Goal: Task Accomplishment & Management: Manage account settings

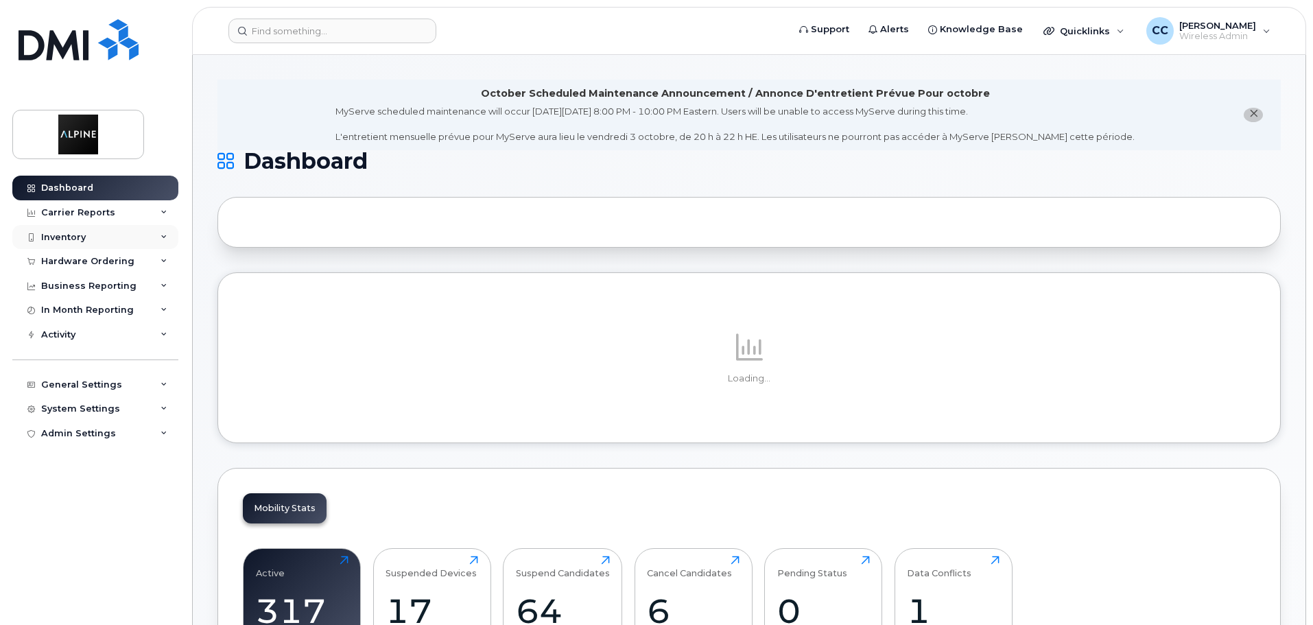
click at [86, 237] on div "Inventory" at bounding box center [95, 237] width 166 height 25
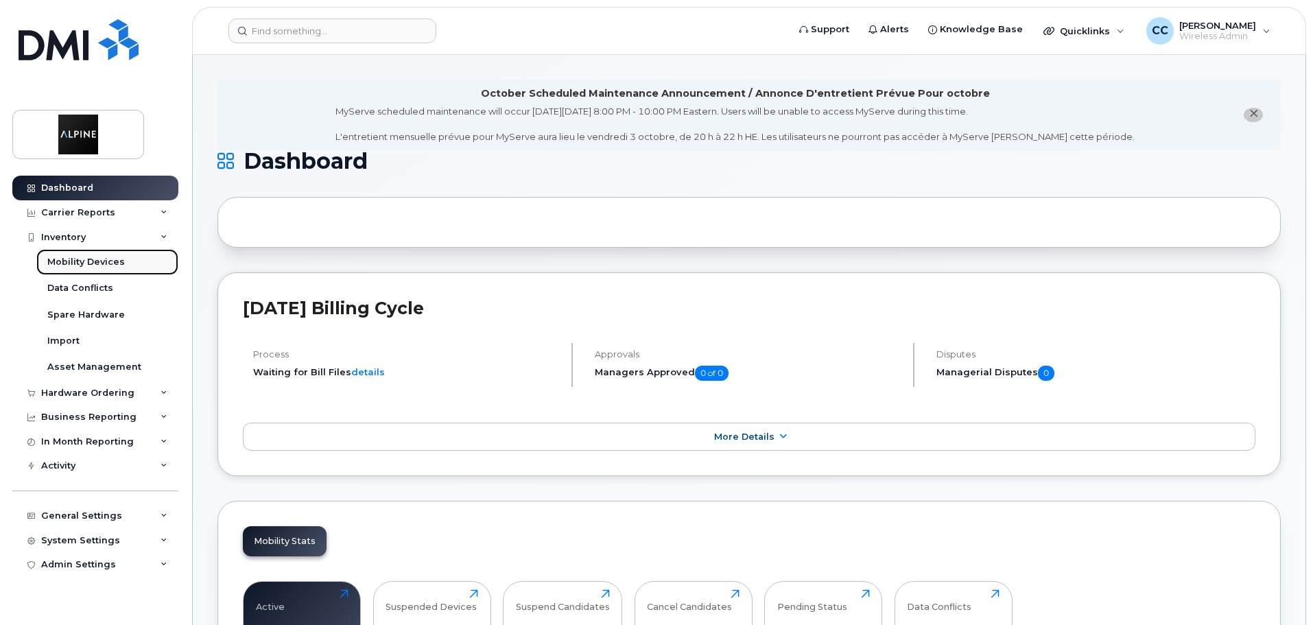
click at [91, 263] on div "Mobility Devices" at bounding box center [86, 262] width 78 height 12
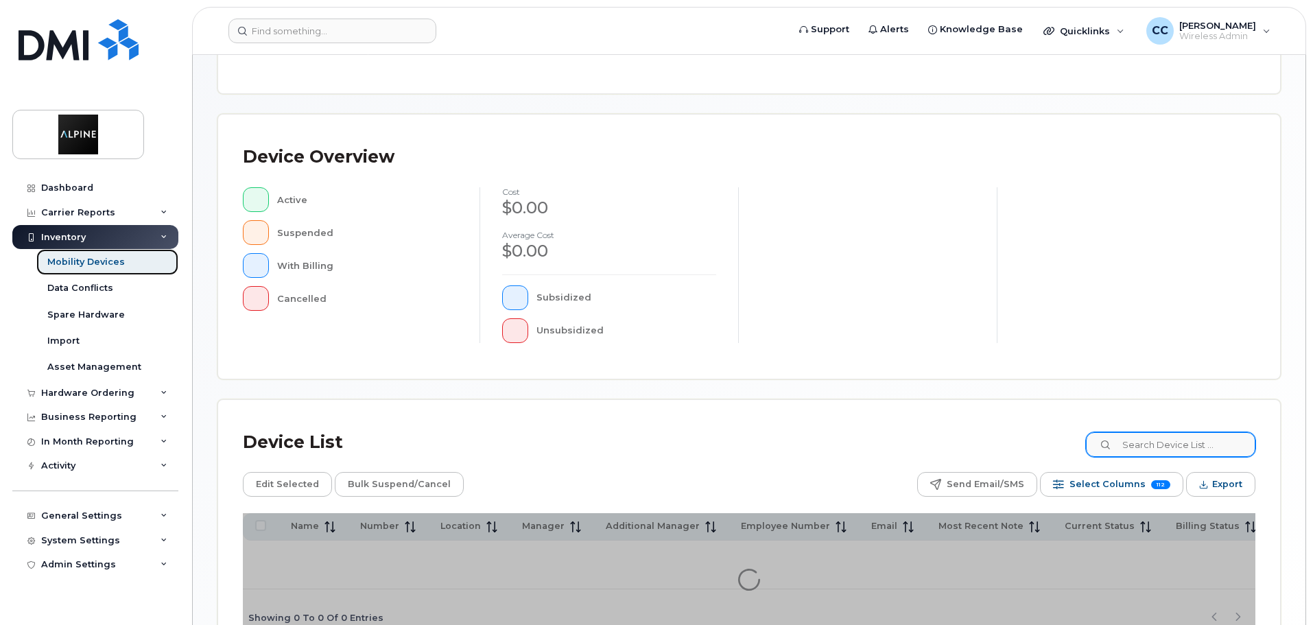
scroll to position [274, 0]
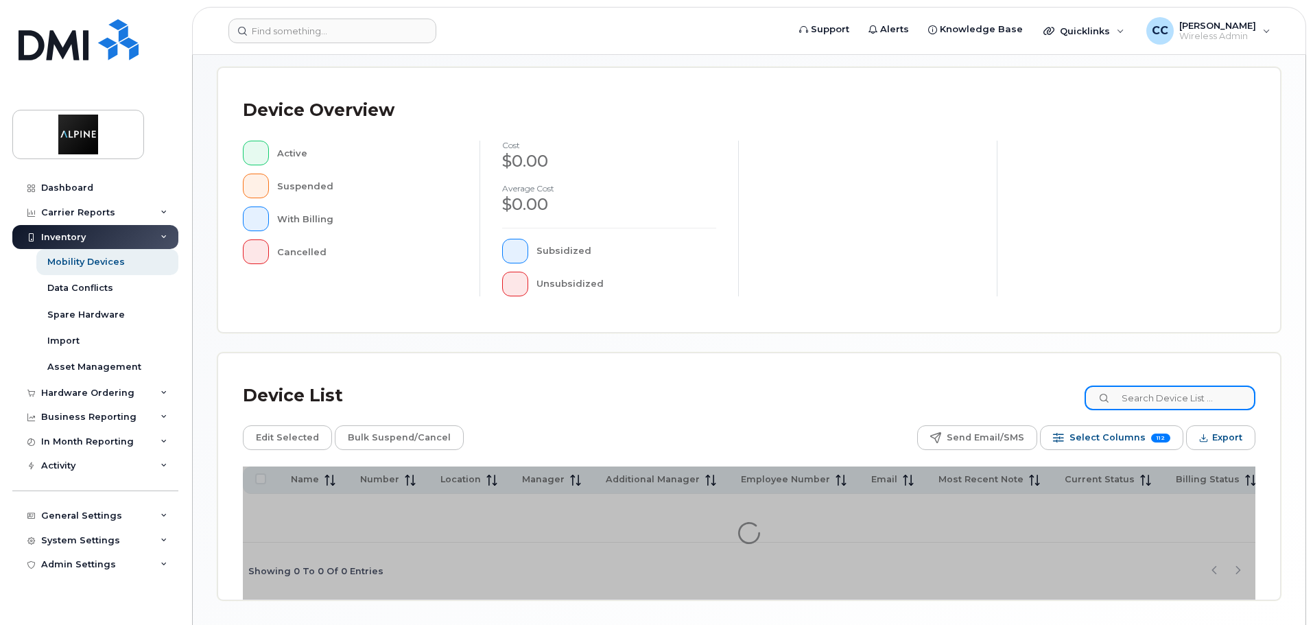
click at [1155, 401] on input at bounding box center [1170, 398] width 171 height 25
type input "aastha"
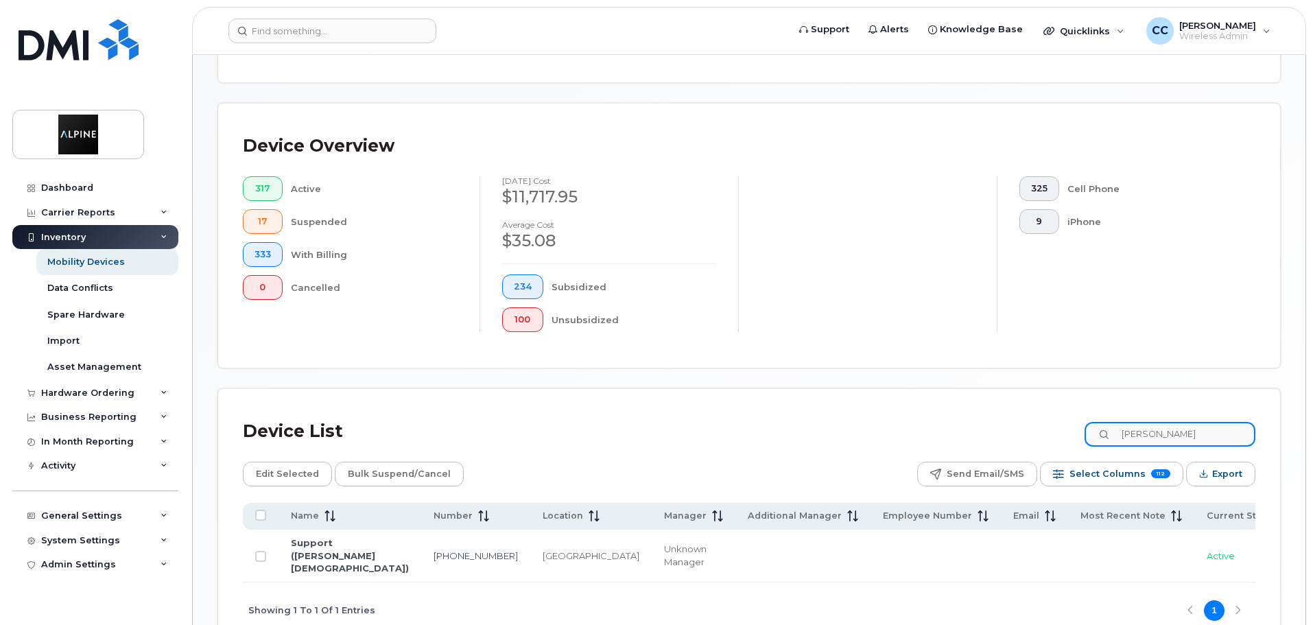
scroll to position [298, 0]
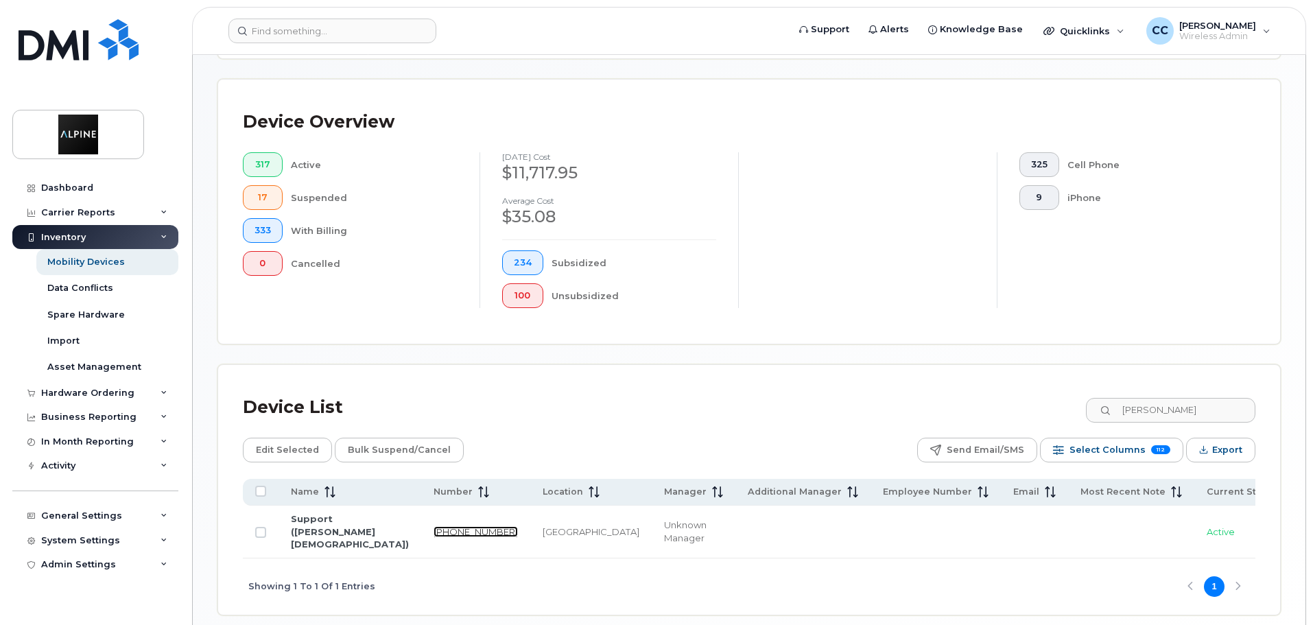
click at [434, 526] on link "236-339-7421" at bounding box center [476, 531] width 84 height 11
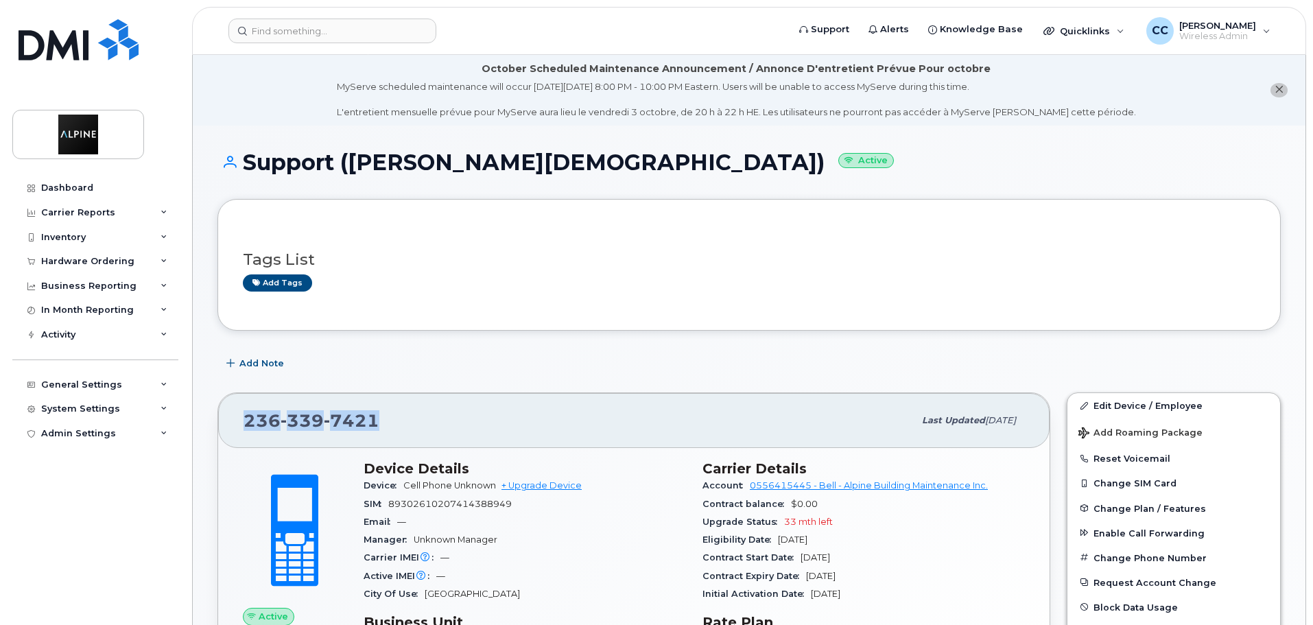
drag, startPoint x: 374, startPoint y: 418, endPoint x: 238, endPoint y: 421, distance: 135.9
click at [238, 421] on div "[PHONE_NUMBER] Last updated [DATE]" at bounding box center [633, 420] width 831 height 55
copy span "[PHONE_NUMBER]"
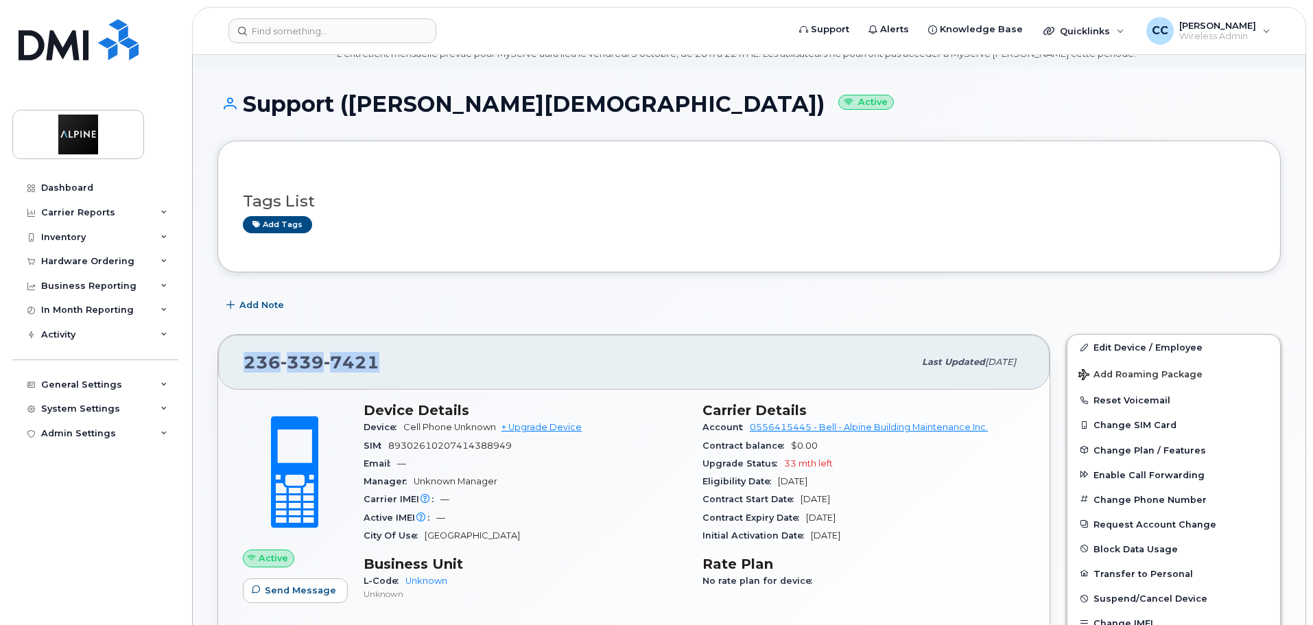
scroll to position [137, 0]
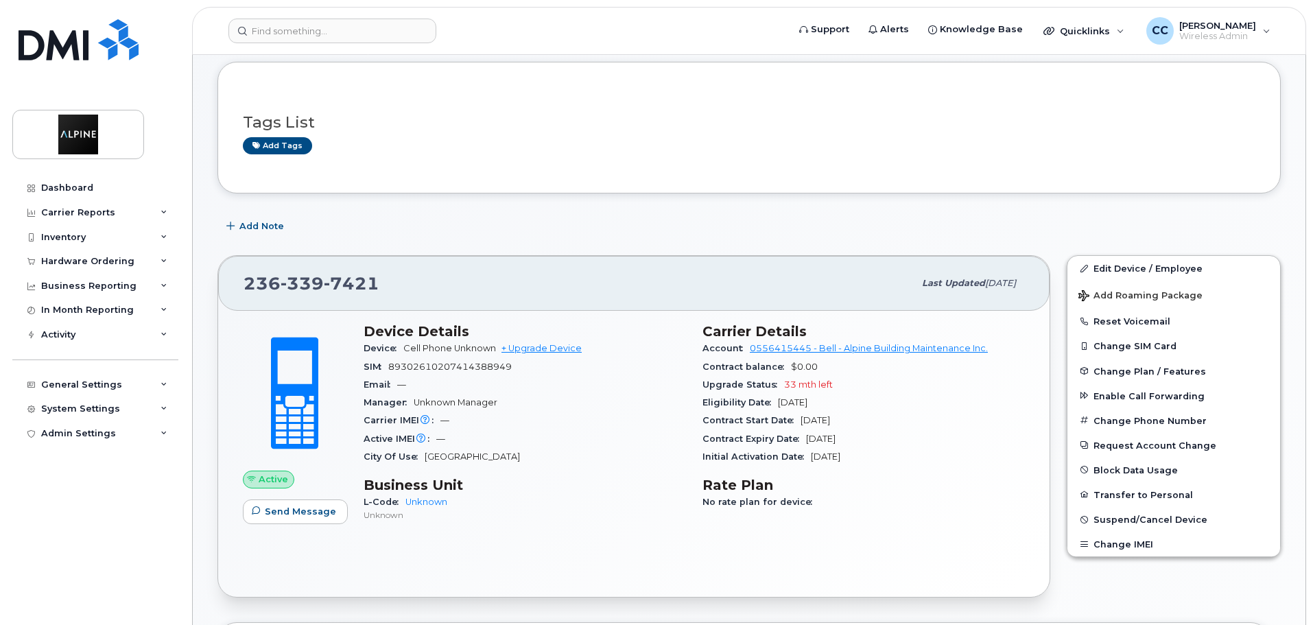
click at [589, 566] on div "Active Send Message Device Details Device Cell Phone Unknown + Upgrade Device S…" at bounding box center [633, 453] width 831 height 285
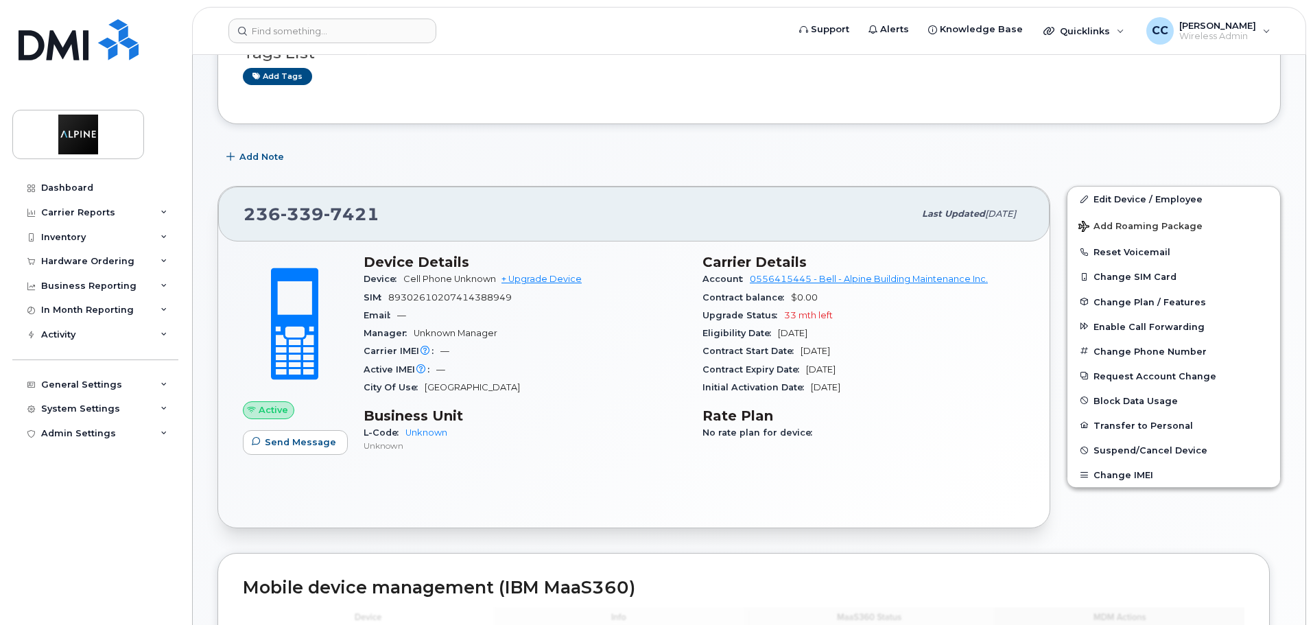
scroll to position [206, 0]
click at [1163, 200] on link "Edit Device / Employee" at bounding box center [1173, 199] width 213 height 25
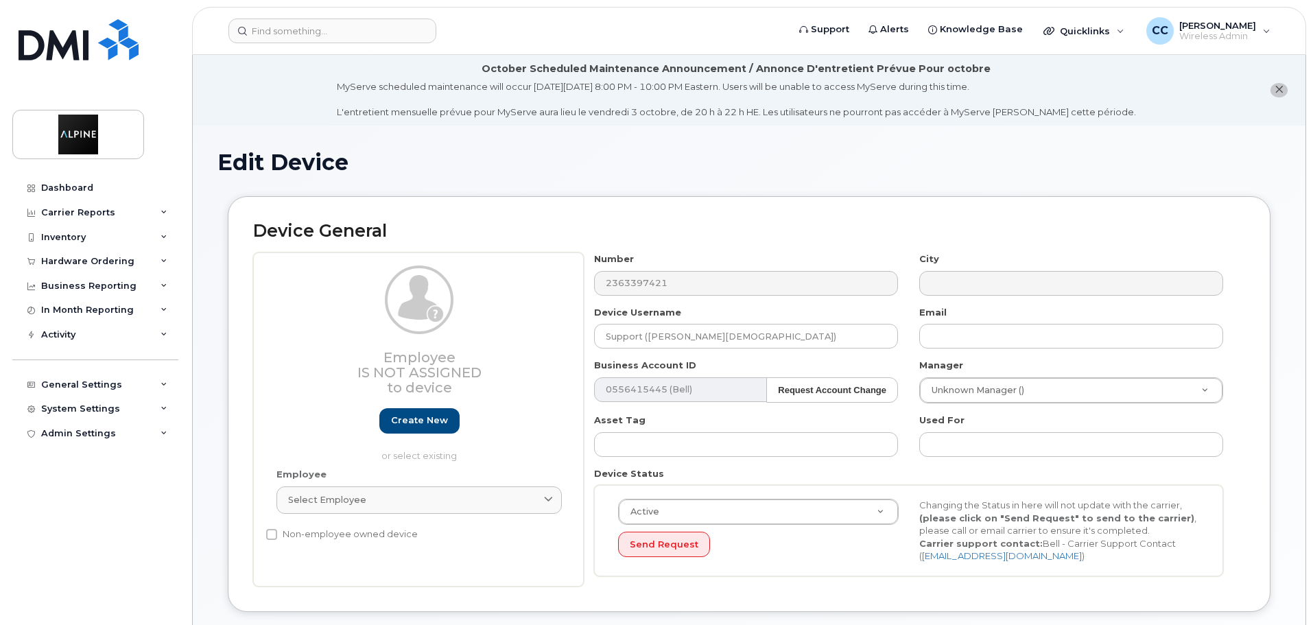
select select "35985151"
click at [779, 449] on input "text" at bounding box center [746, 444] width 304 height 25
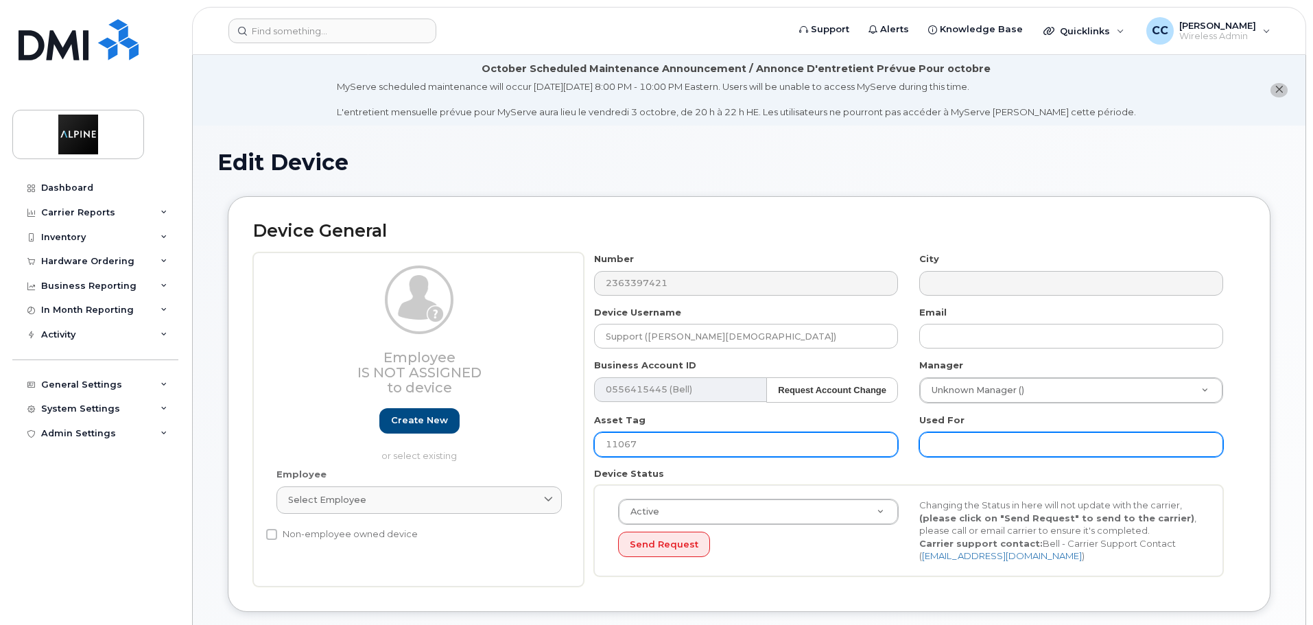
type input "11067"
click at [978, 447] on input "text" at bounding box center [1071, 444] width 304 height 25
type input "Service Department"
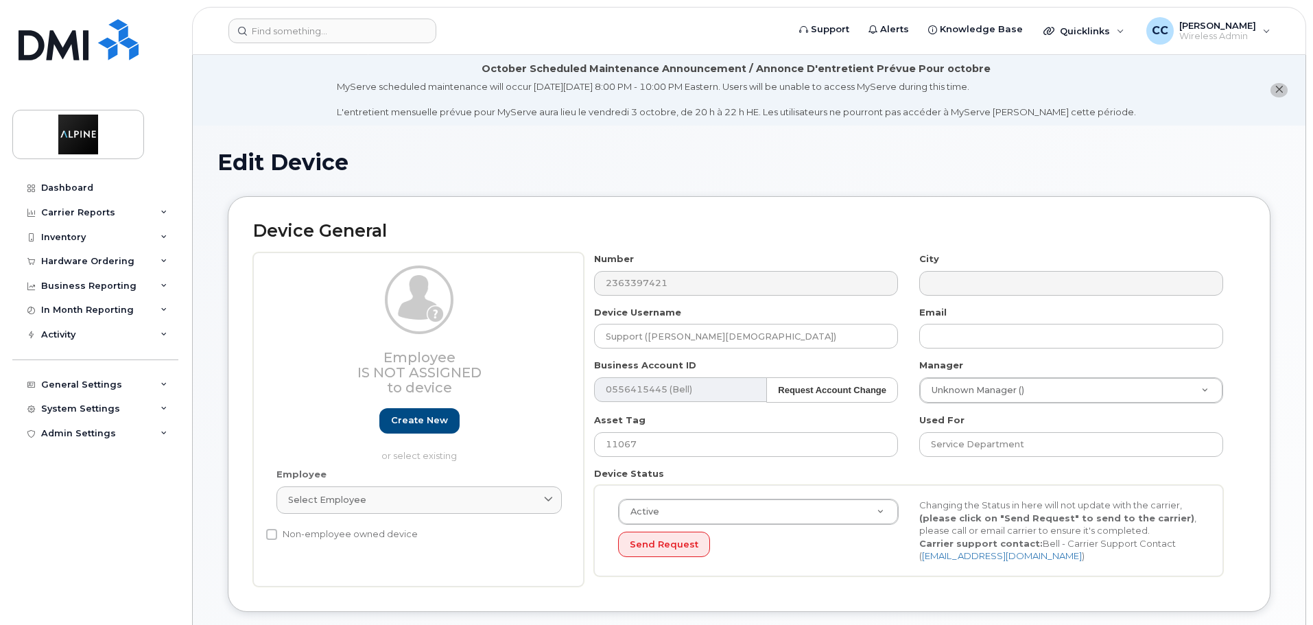
click at [875, 486] on div "Active Active Suspended Cancelled Send Request Changing the Status in here will…" at bounding box center [908, 530] width 629 height 91
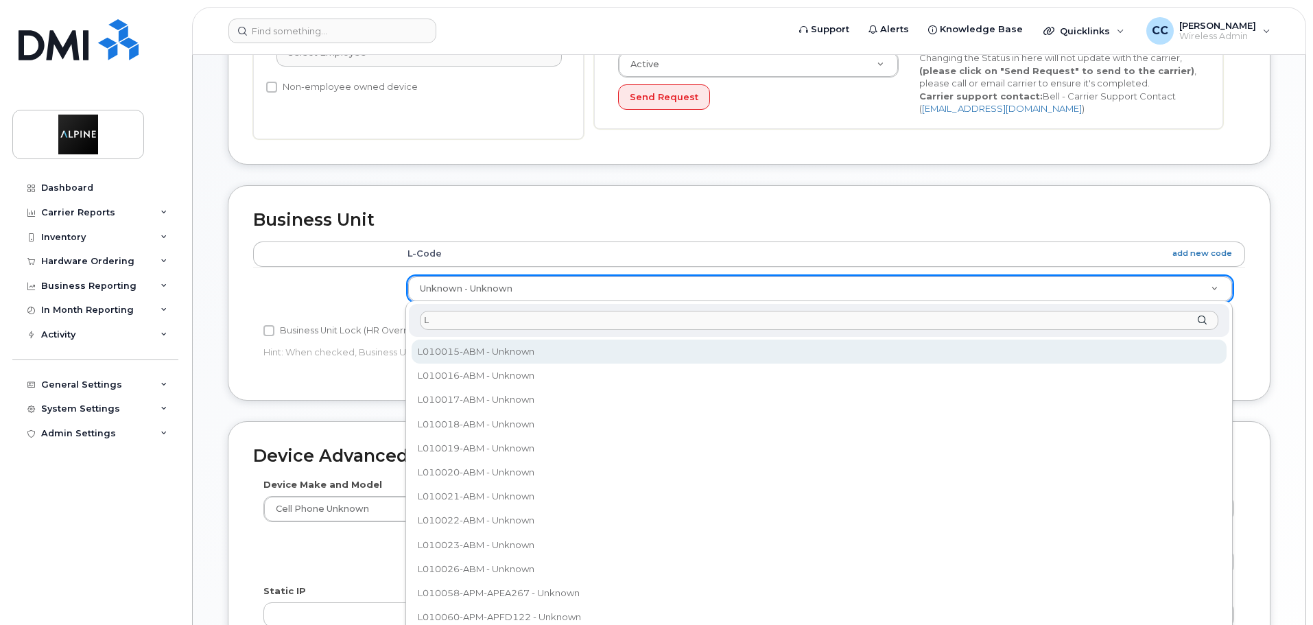
type input "L"
select select "35985152"
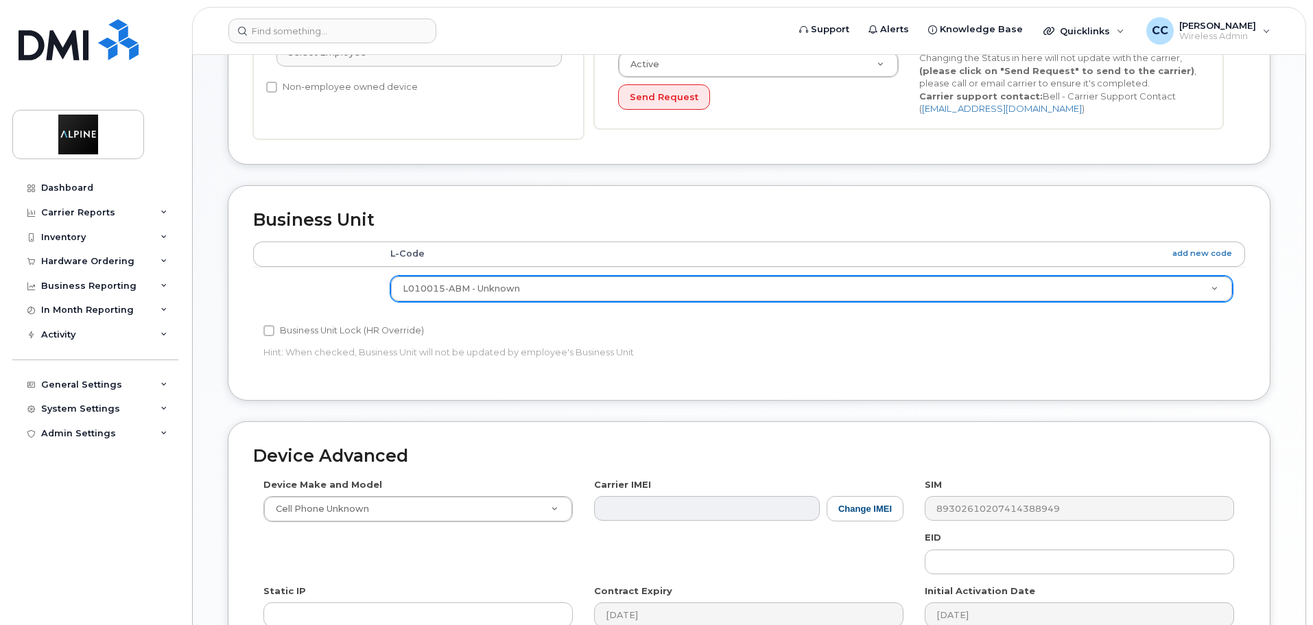
click at [762, 403] on div "Business Unit Accounting Categories Rules L-Code add new code L010015-ABM - Unk…" at bounding box center [748, 303] width 1063 height 236
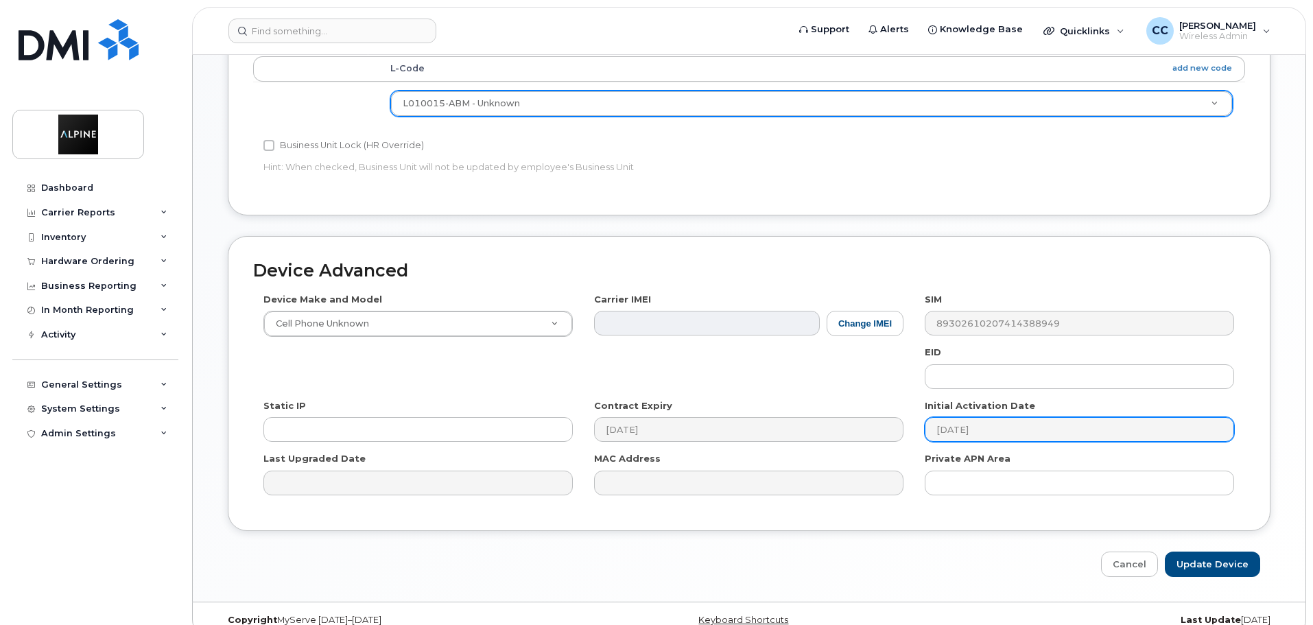
scroll to position [653, 0]
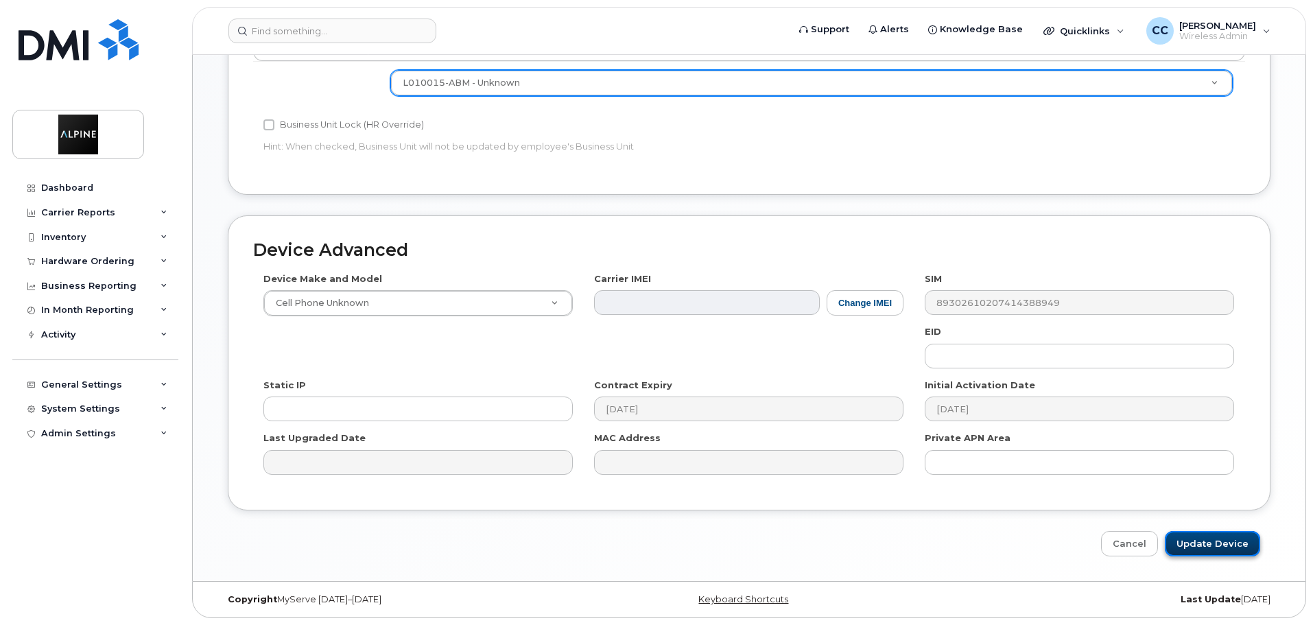
click at [1186, 535] on input "Update Device" at bounding box center [1212, 543] width 95 height 25
type input "Saving..."
